Goal: Find specific page/section: Find specific page/section

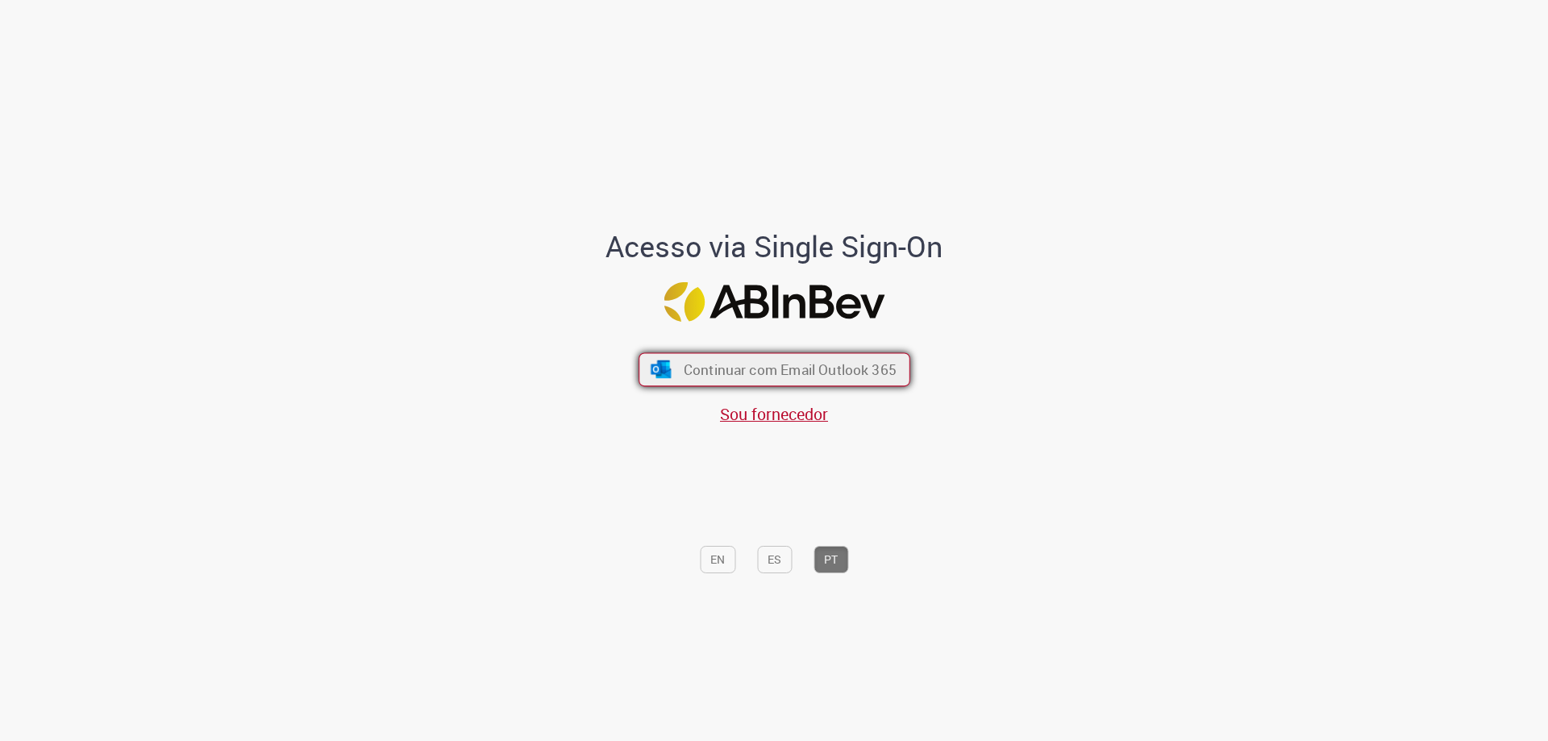
click at [747, 371] on span "Continuar com Email Outlook 365" at bounding box center [789, 369] width 213 height 19
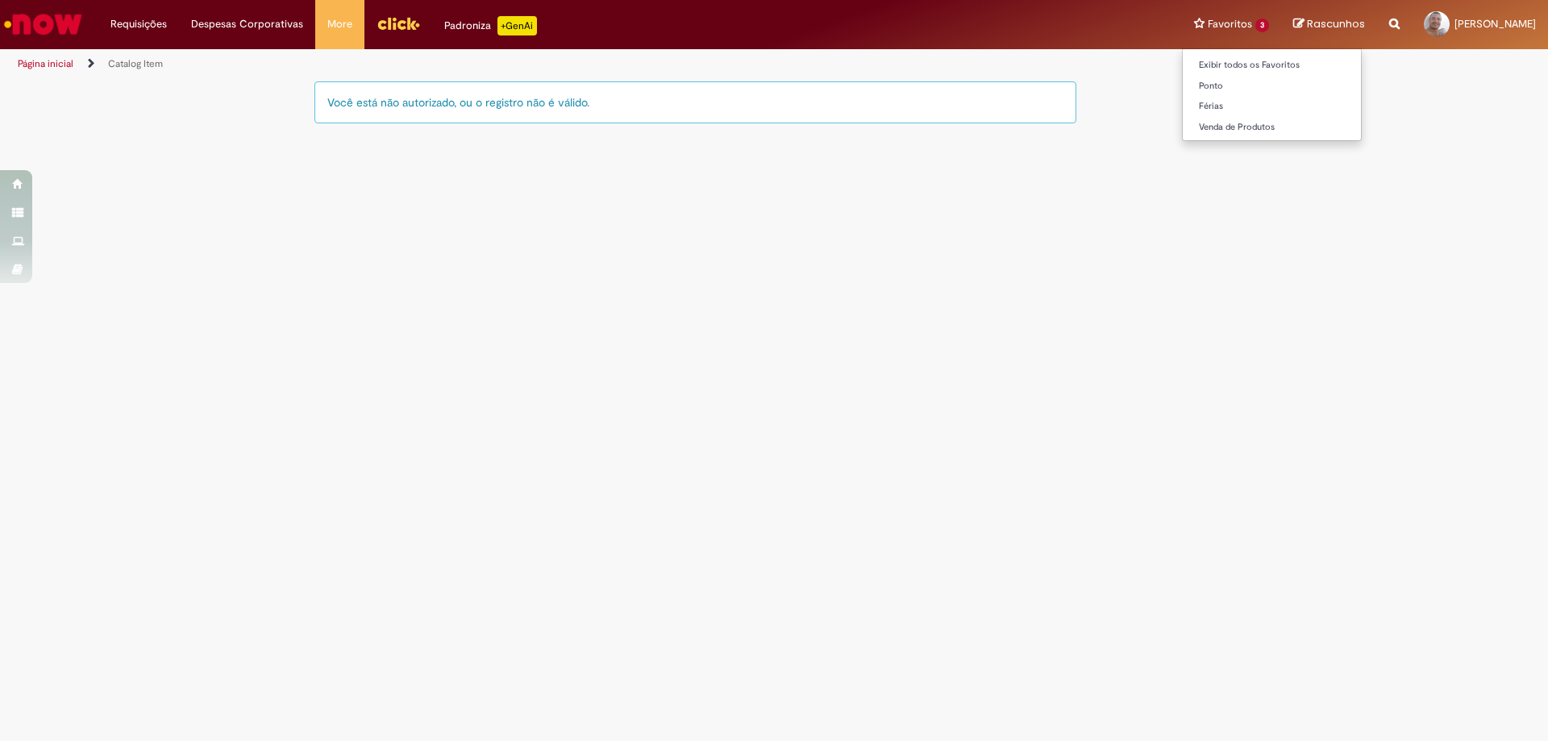
click at [1182, 20] on li "Favoritos 3 Exibir todos os Favoritos [GEOGRAPHIC_DATA] Férias Venda de Produtos" at bounding box center [1231, 24] width 99 height 48
click at [1183, 65] on link "Exibir todos os Favoritos" at bounding box center [1272, 65] width 178 height 18
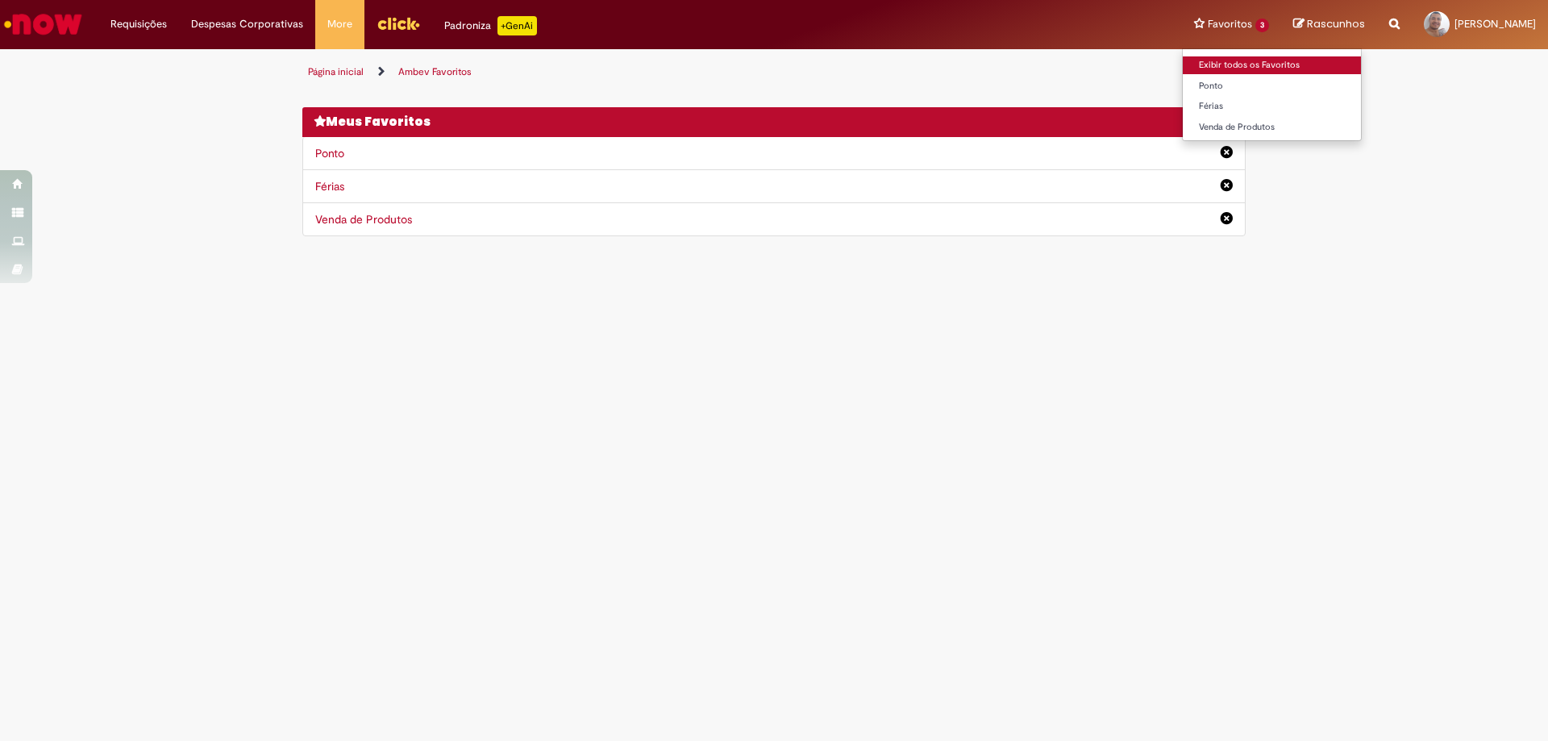
click at [1183, 63] on link "Exibir todos os Favoritos" at bounding box center [1272, 65] width 178 height 18
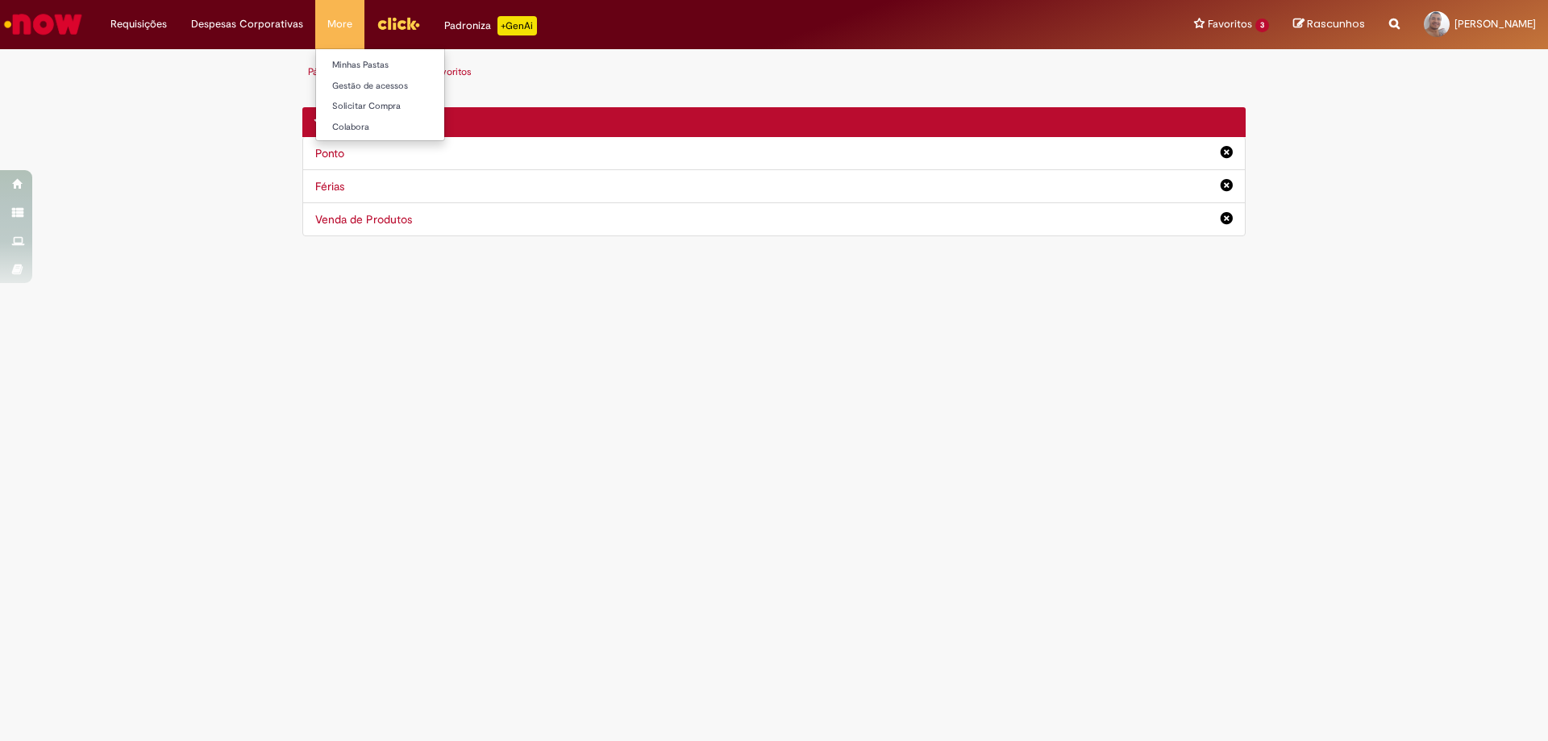
click at [342, 25] on li "More Minhas Pastas Gestão de acessos Solicitar Compra Colabora" at bounding box center [339, 24] width 49 height 48
click at [351, 84] on link "Gestão de acessos" at bounding box center [404, 86] width 177 height 18
